Goal: Find specific page/section: Find specific page/section

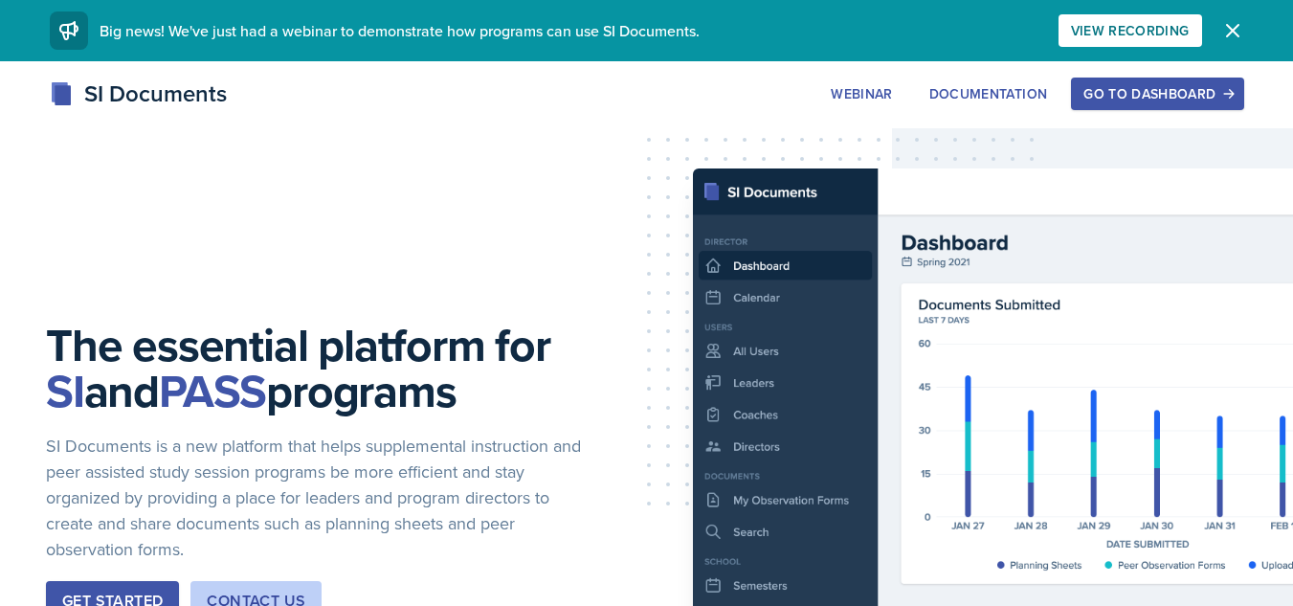
click at [1188, 97] on div "Go to Dashboard" at bounding box center [1156, 93] width 147 height 15
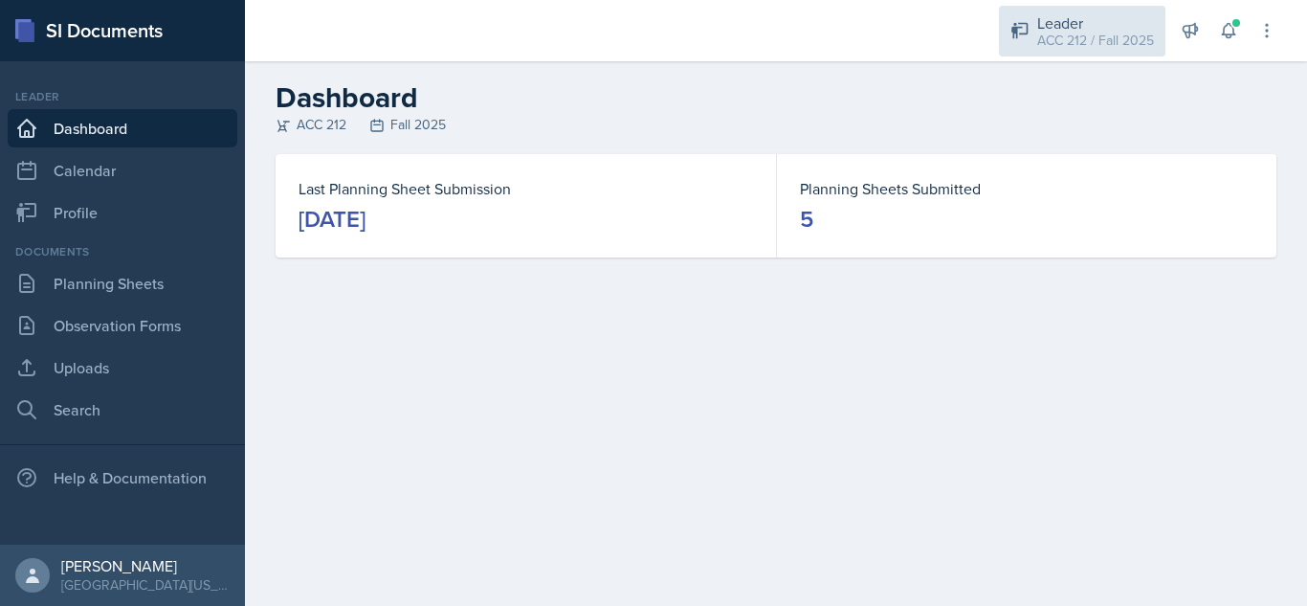
click at [1057, 40] on div "ACC 212 / Fall 2025" at bounding box center [1095, 41] width 117 height 20
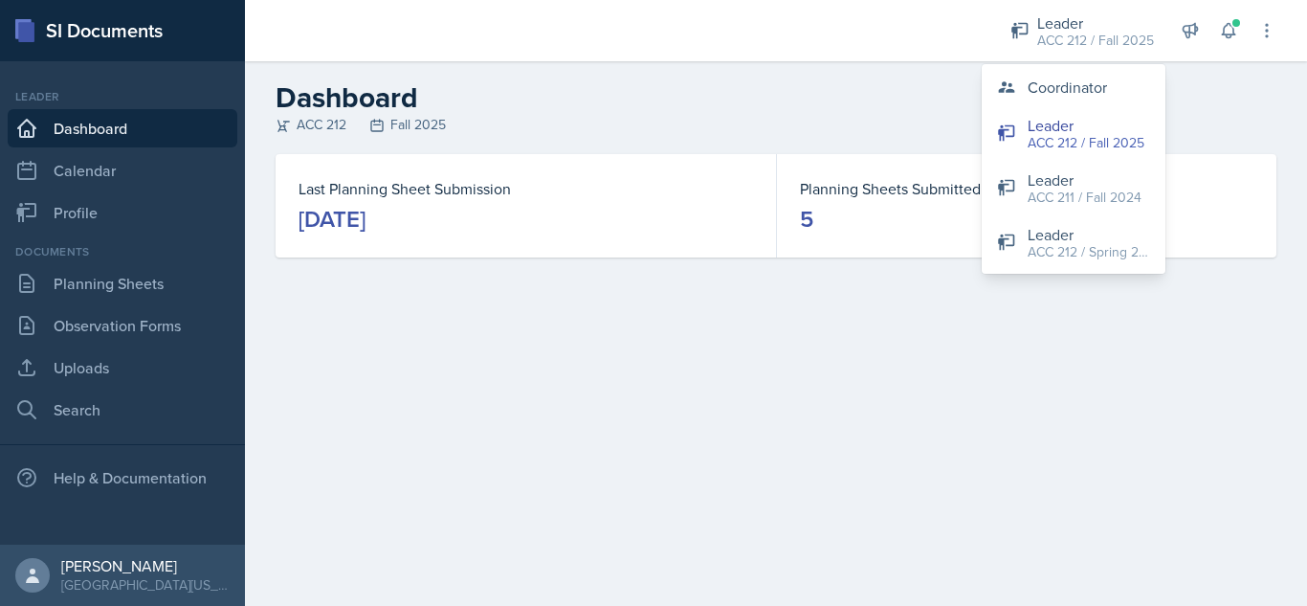
click at [945, 73] on header "Dashboard ACC 212 Fall 2025" at bounding box center [776, 107] width 1062 height 93
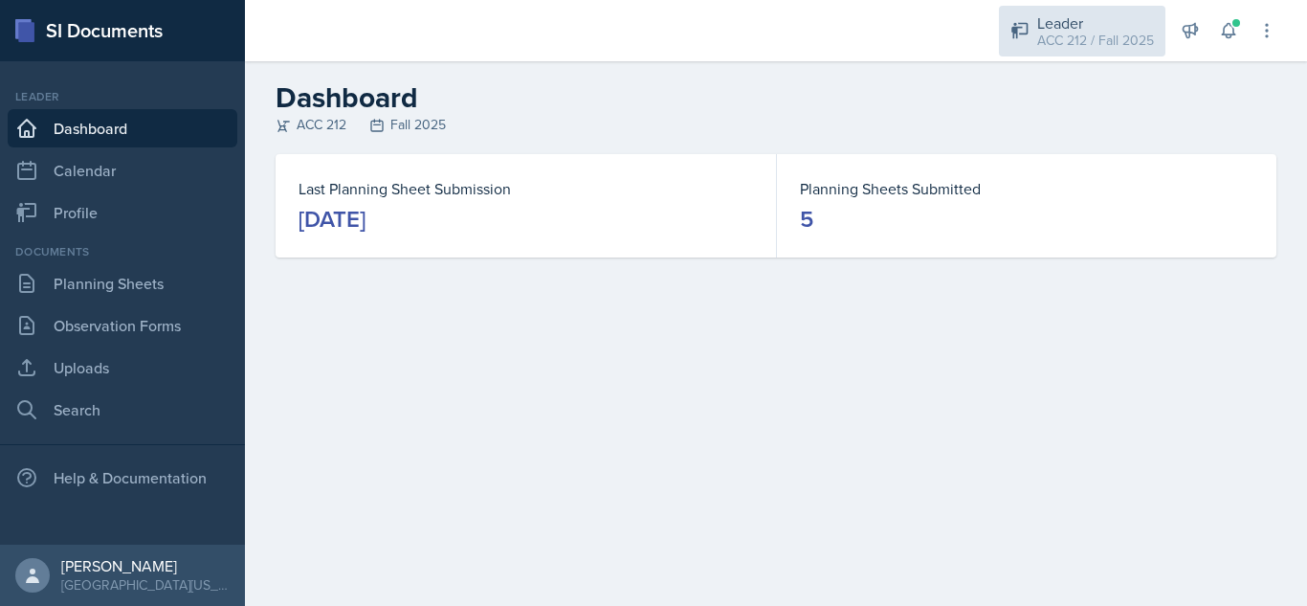
click at [1060, 49] on div "ACC 212 / Fall 2025" at bounding box center [1095, 41] width 117 height 20
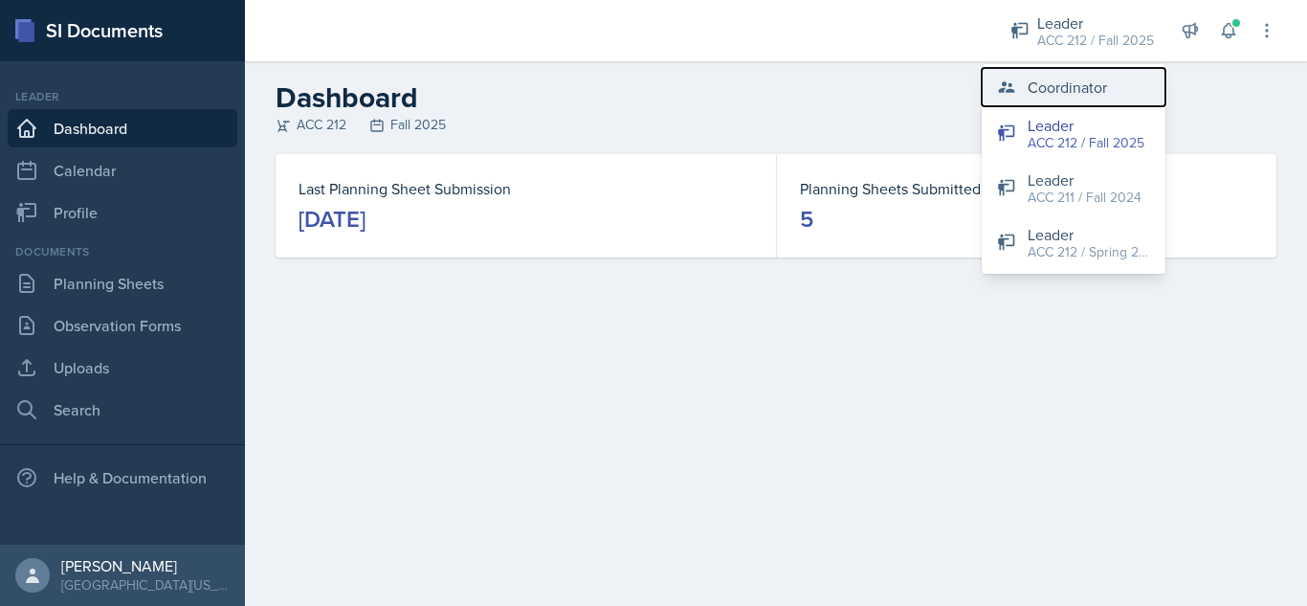
click at [1103, 93] on div "Coordinator" at bounding box center [1067, 87] width 79 height 23
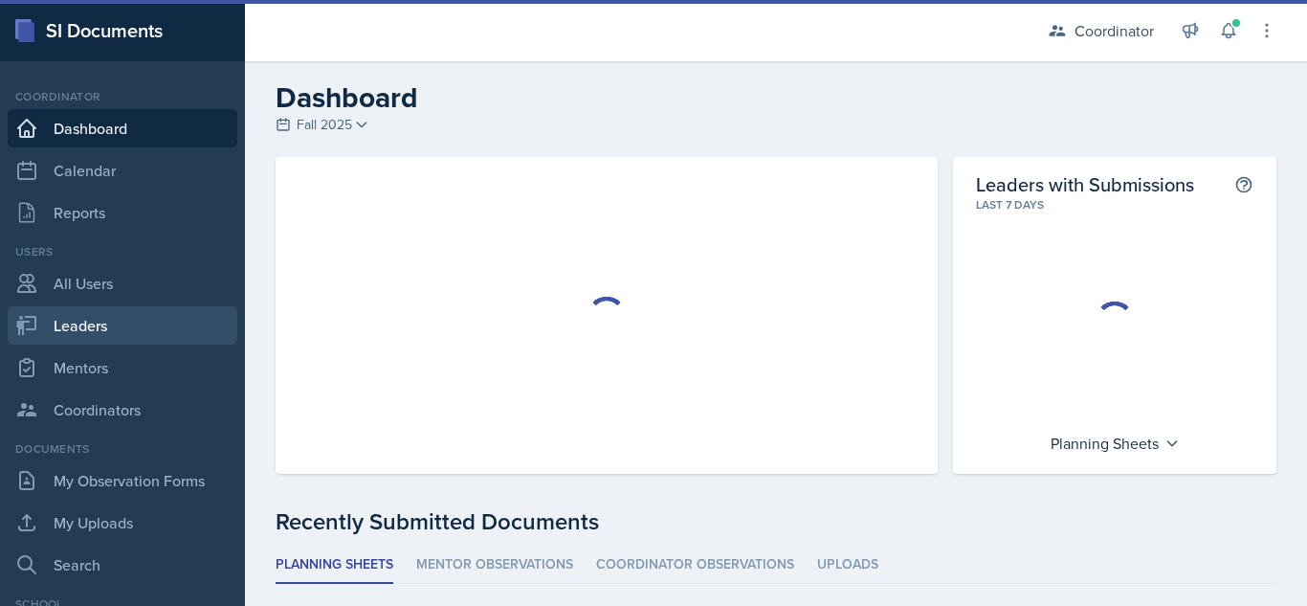
click at [116, 326] on link "Leaders" at bounding box center [123, 325] width 230 height 38
select select "19fb88f7-c89b-4031-b5a0-458fd49807a1"
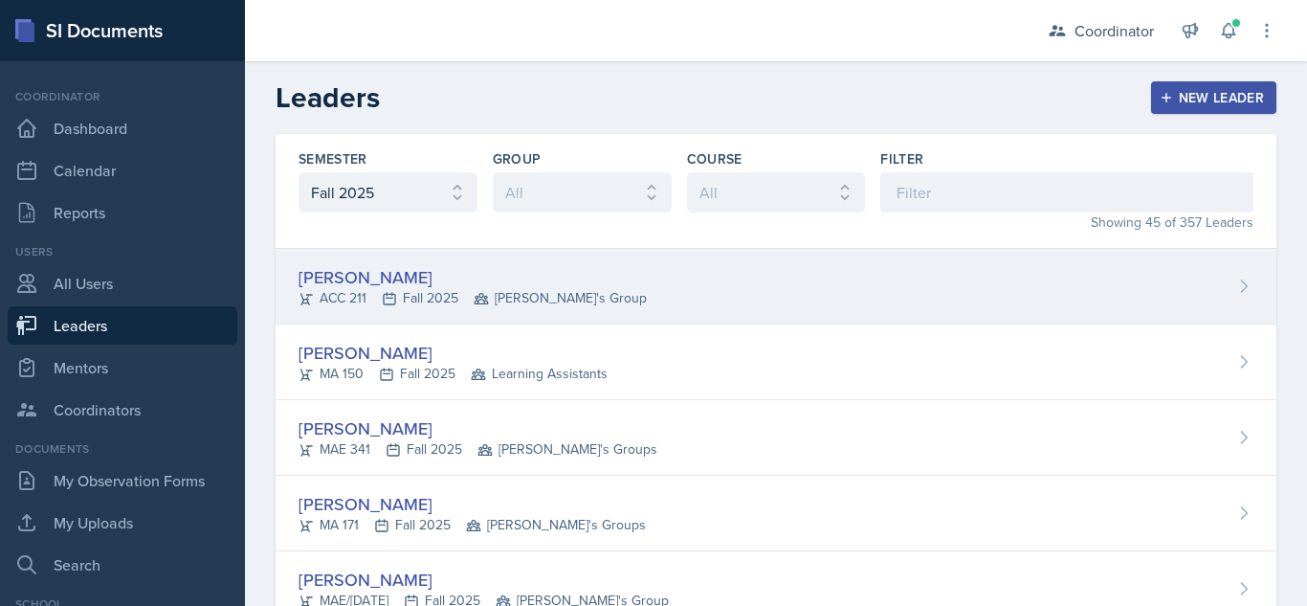
click at [400, 263] on div "[PERSON_NAME] ACC 211 Fall 2025 Kenneth's Group" at bounding box center [776, 287] width 1001 height 76
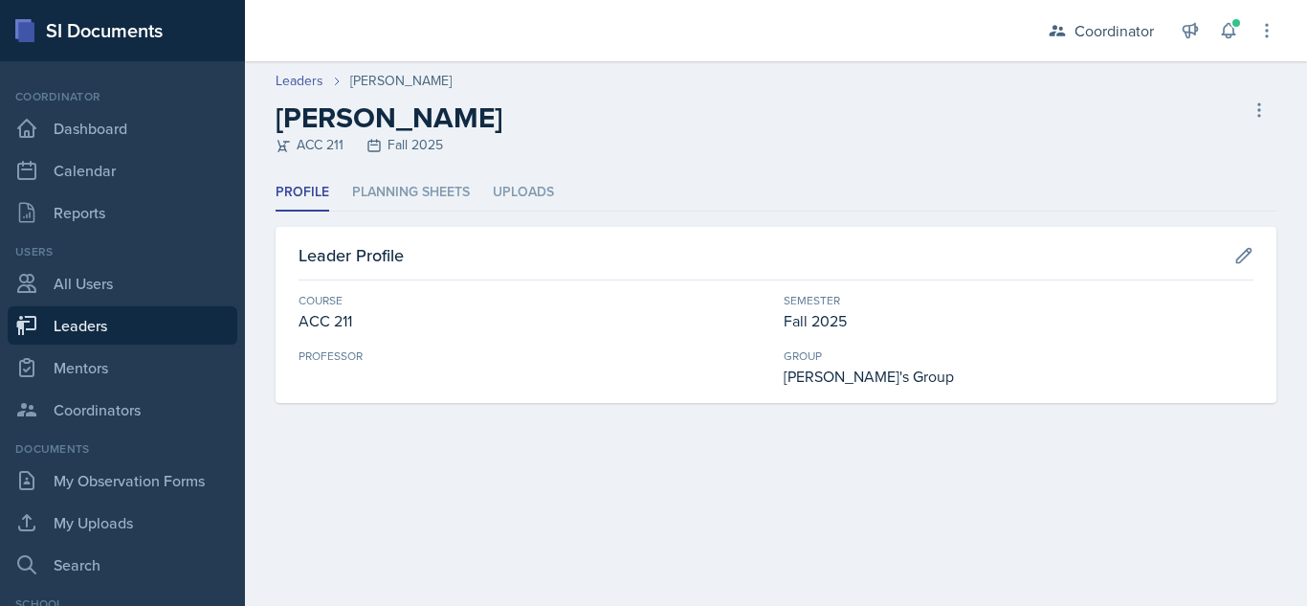
click at [403, 217] on div "Profile Planning Sheets Uploads Profile Planning Sheets Uploads Leader Profile …" at bounding box center [776, 288] width 1001 height 229
click at [413, 202] on li "Planning Sheets" at bounding box center [411, 192] width 118 height 37
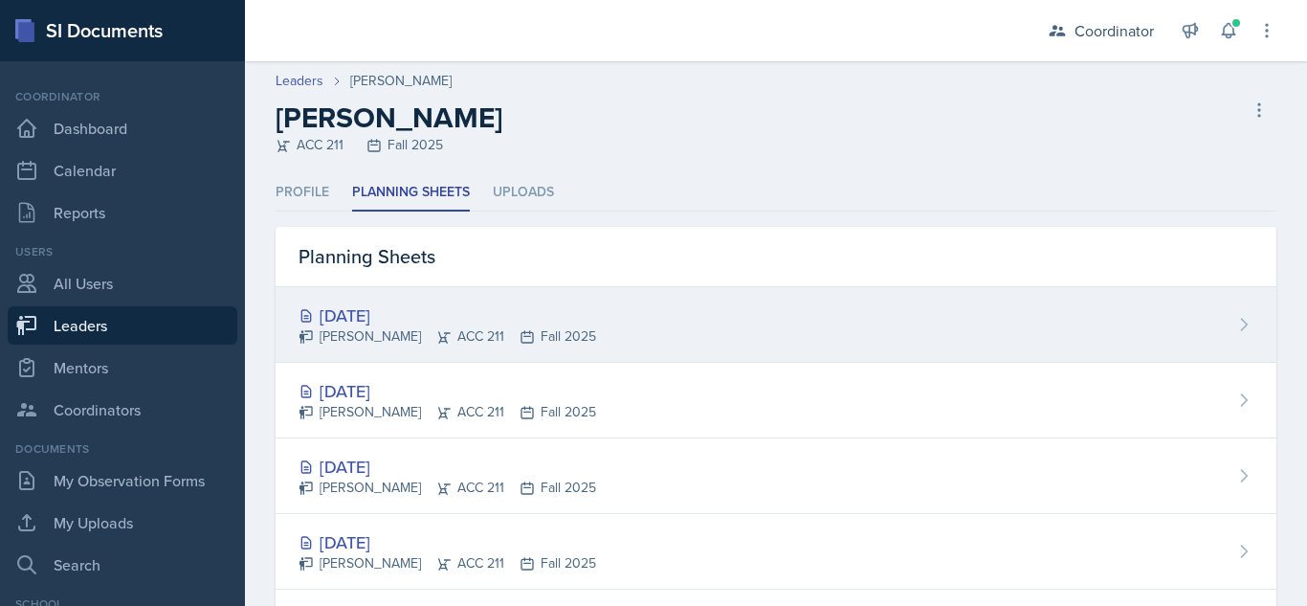
click at [400, 313] on div "[DATE]" at bounding box center [448, 315] width 298 height 26
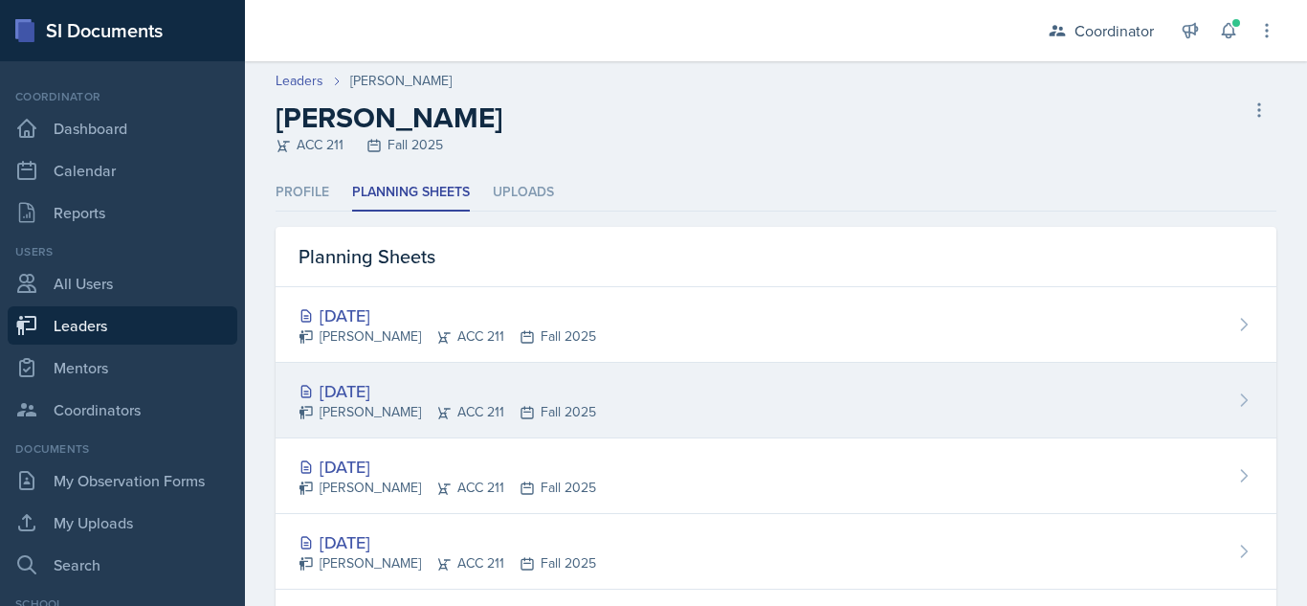
click at [373, 386] on div "[DATE]" at bounding box center [448, 391] width 298 height 26
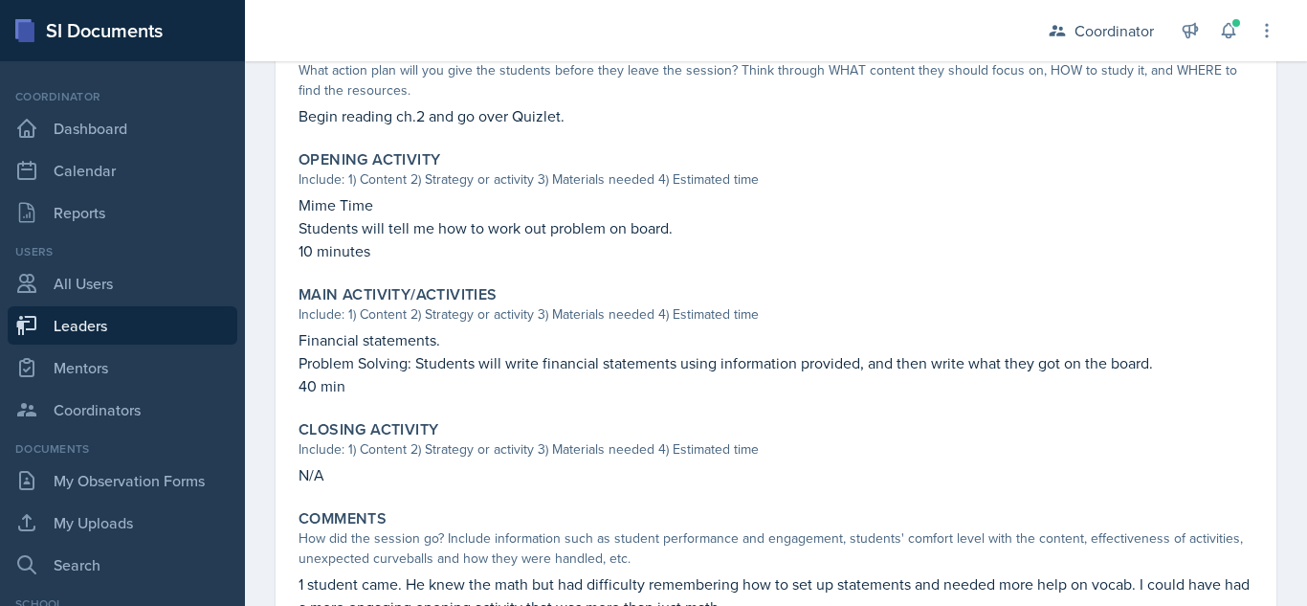
scroll to position [607, 0]
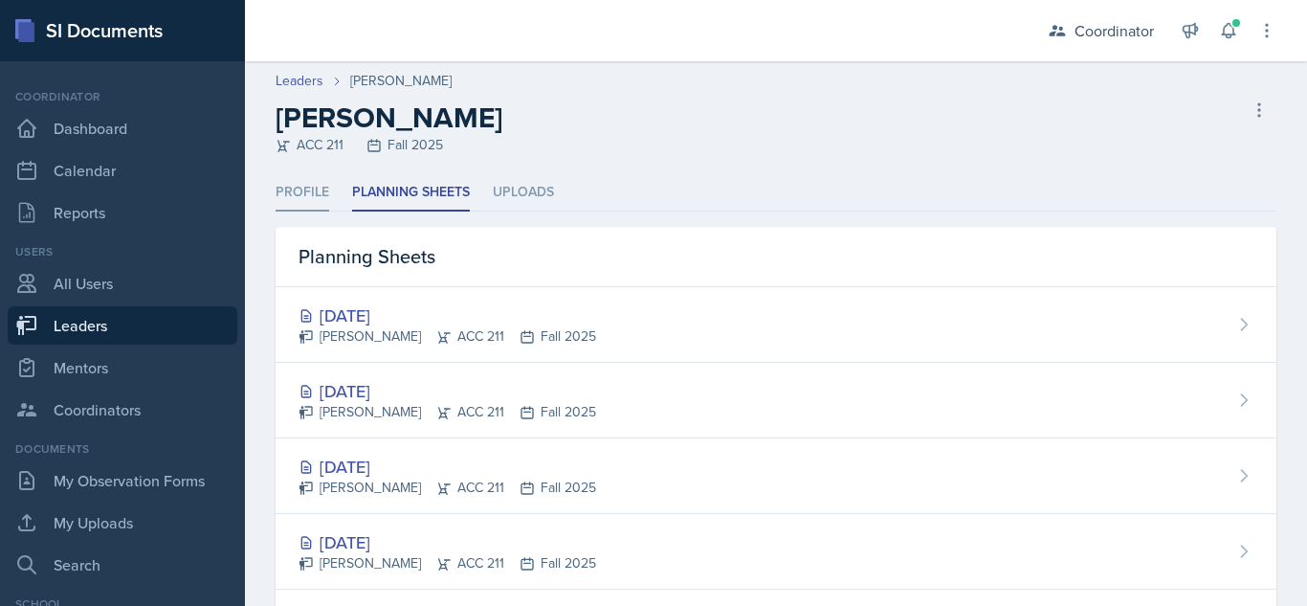
click at [282, 189] on li "Profile" at bounding box center [303, 192] width 54 height 37
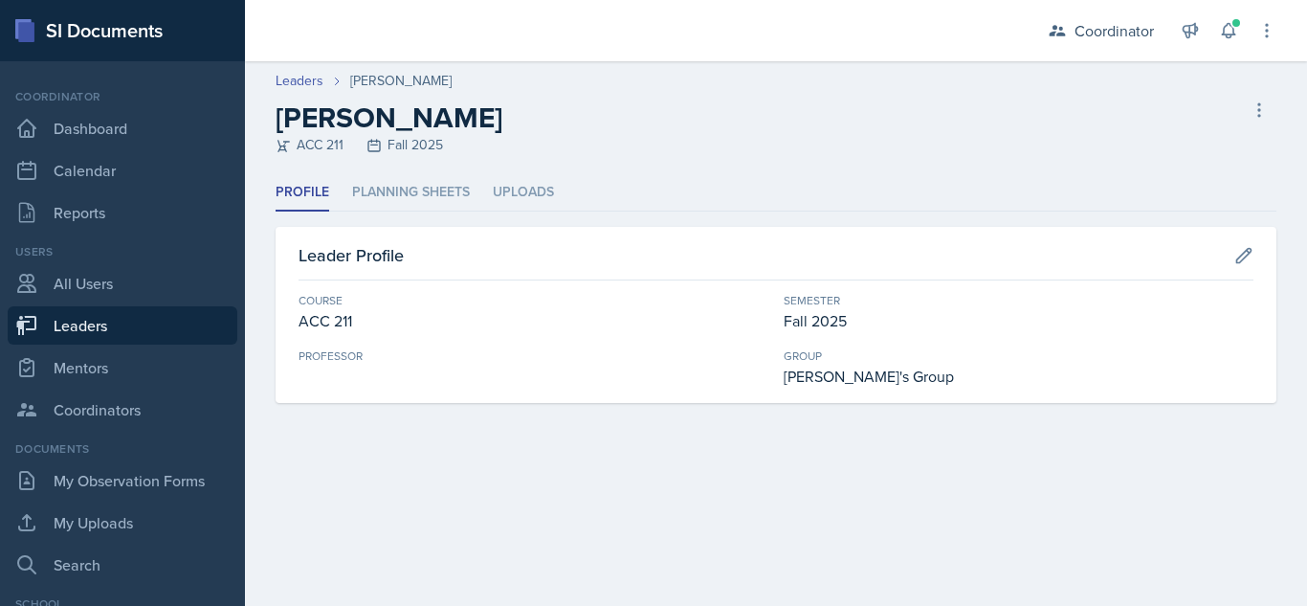
click at [157, 330] on link "Leaders" at bounding box center [123, 325] width 230 height 38
select select "19fb88f7-c89b-4031-b5a0-458fd49807a1"
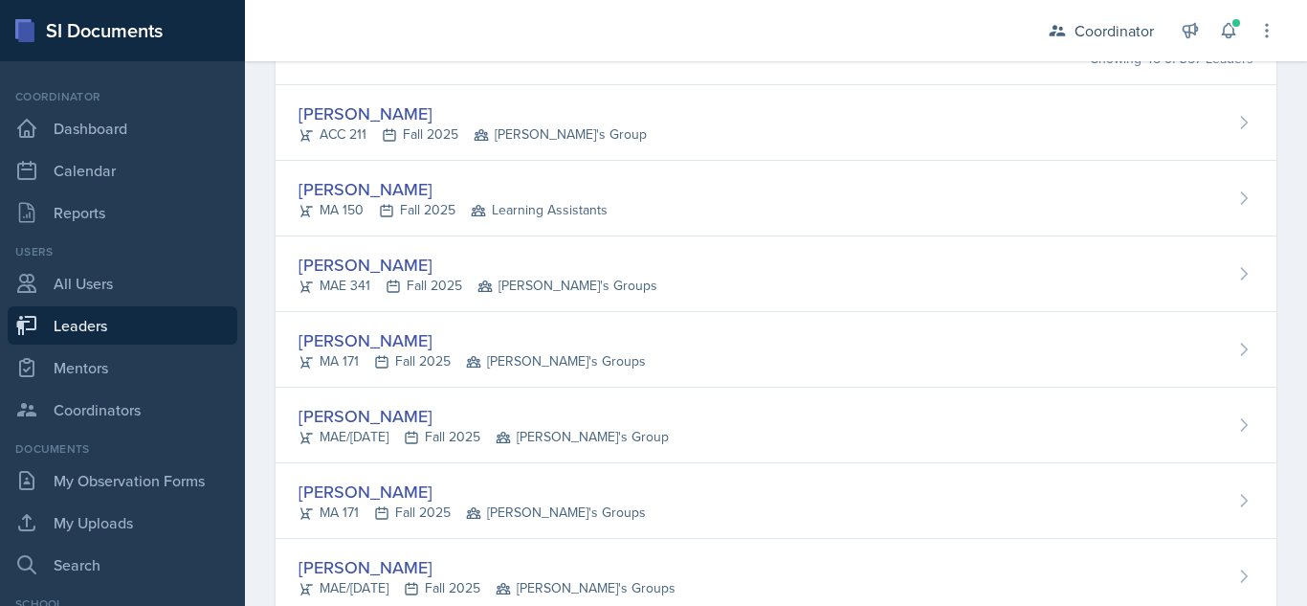
scroll to position [170, 0]
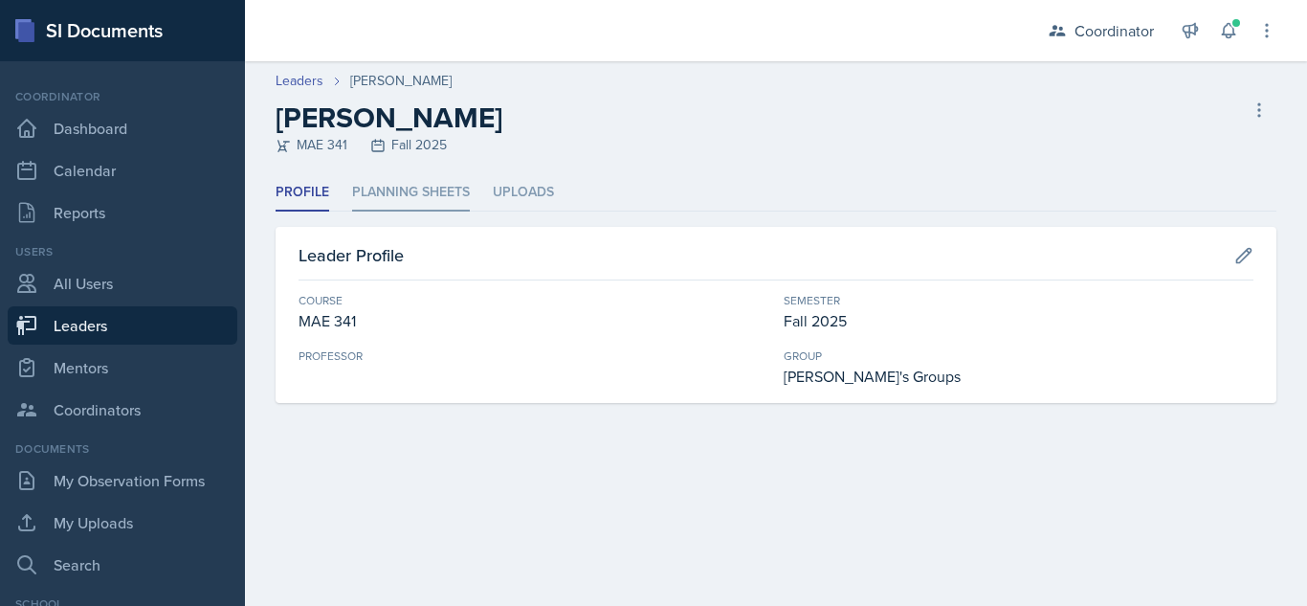
click at [426, 200] on li "Planning Sheets" at bounding box center [411, 192] width 118 height 37
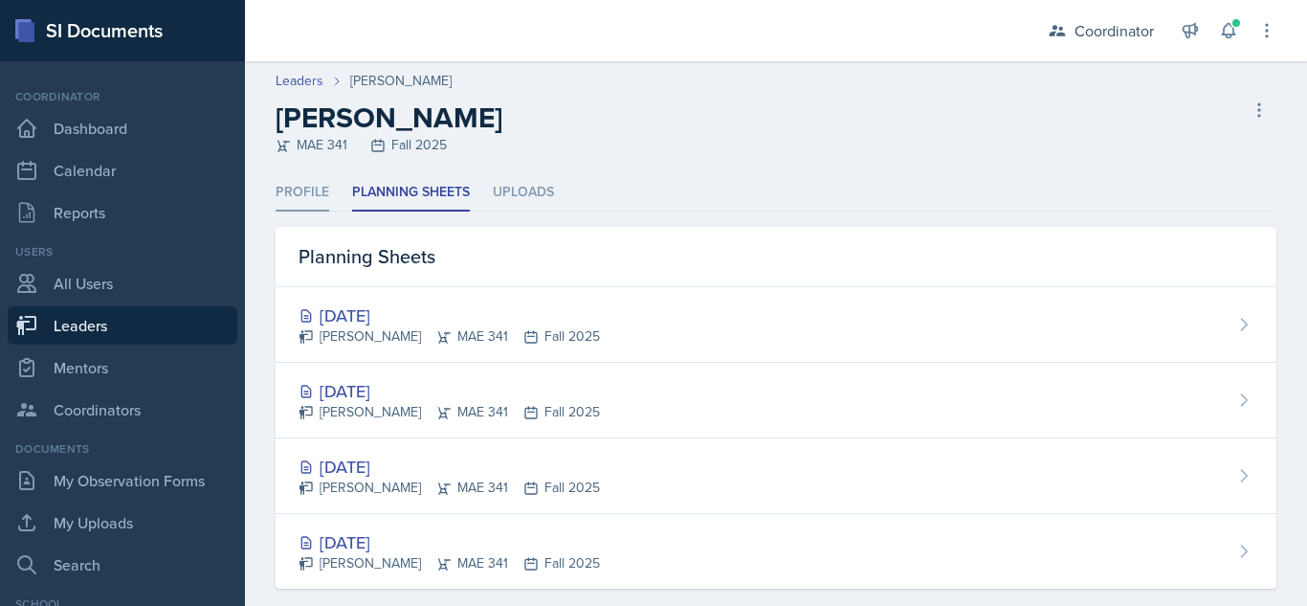
click at [291, 190] on li "Profile" at bounding box center [303, 192] width 54 height 37
